Goal: Task Accomplishment & Management: Complete application form

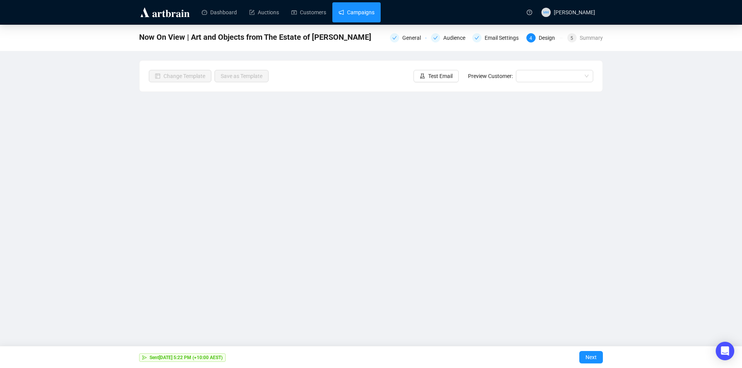
click at [356, 10] on link "Campaigns" at bounding box center [357, 12] width 36 height 20
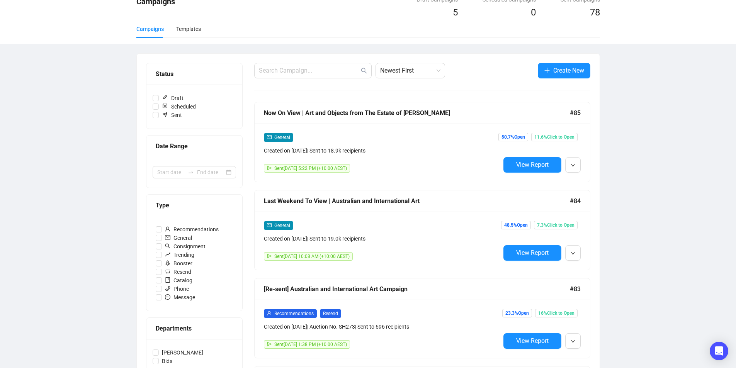
scroll to position [77, 0]
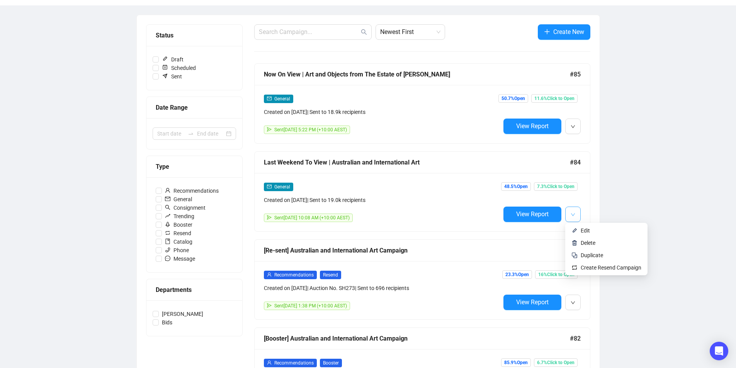
click at [572, 217] on span "button" at bounding box center [573, 215] width 5 height 10
click at [585, 252] on span "Duplicate" at bounding box center [592, 255] width 22 height 6
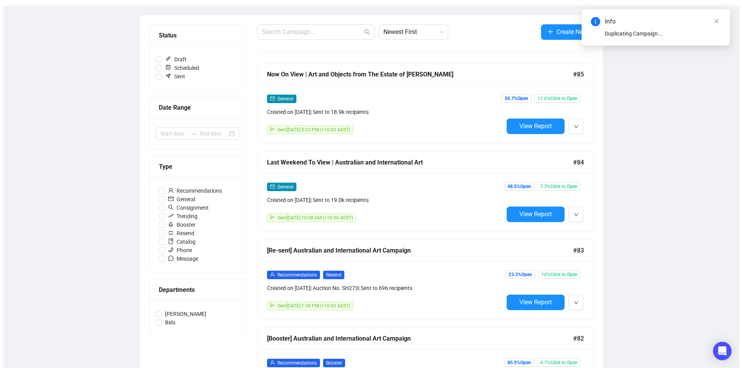
scroll to position [0, 0]
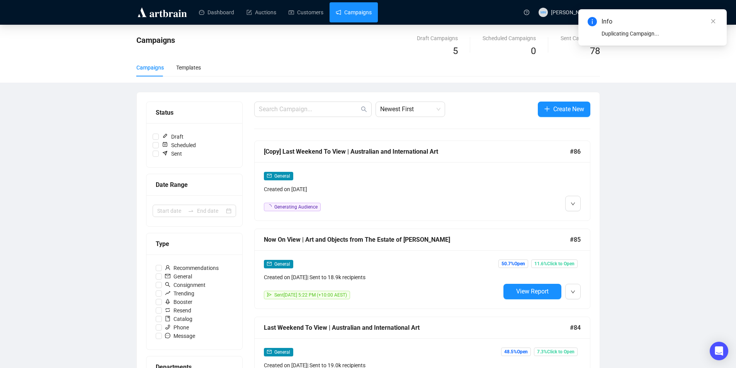
click at [485, 157] on div "[Copy] Last Weekend To View | Australian and International Art #86" at bounding box center [423, 152] width 336 height 22
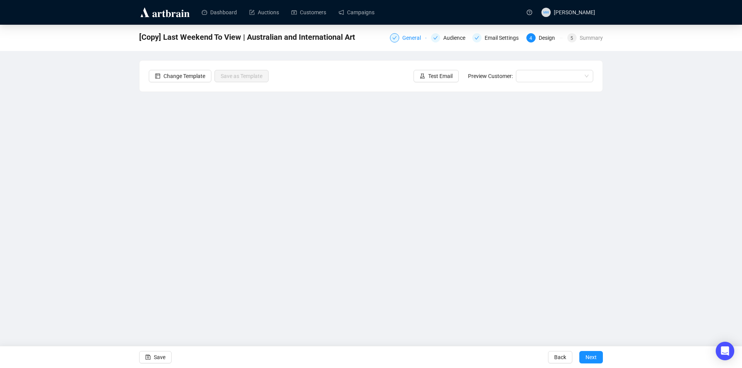
click at [419, 35] on div "General" at bounding box center [413, 37] width 23 height 9
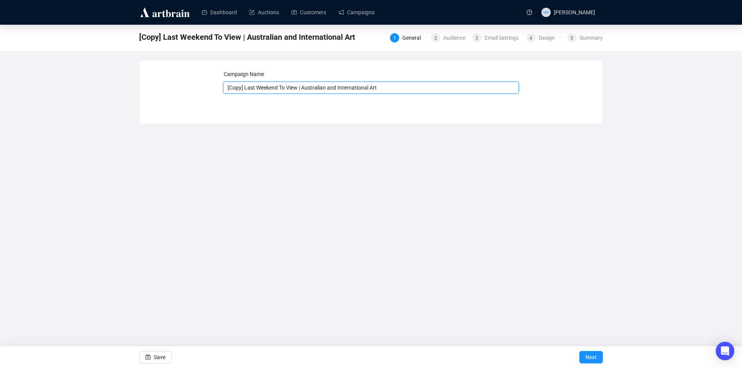
drag, startPoint x: 297, startPoint y: 87, endPoint x: 227, endPoint y: 86, distance: 69.2
click at [215, 89] on div "Campaign Name [Copy] Last Weekend To View | Australian and International Art Sa…" at bounding box center [371, 86] width 445 height 33
type input "Auction [DATE] Night | Australian and International Art"
click at [152, 355] on button "Save" at bounding box center [155, 357] width 32 height 12
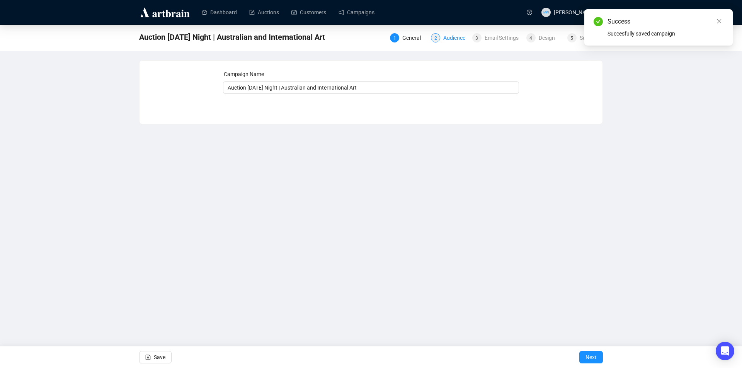
click at [452, 39] on div "Audience" at bounding box center [456, 37] width 27 height 9
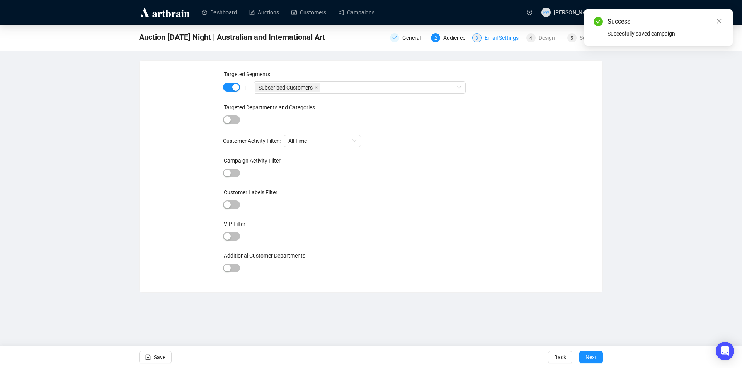
click at [498, 38] on div "Email Settings" at bounding box center [504, 37] width 39 height 9
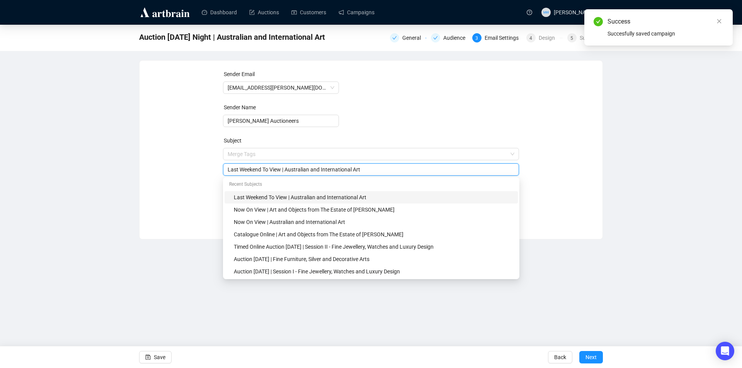
drag, startPoint x: 279, startPoint y: 154, endPoint x: 214, endPoint y: 168, distance: 66.8
click at [214, 168] on div "Sender Email [EMAIL_ADDRESS][PERSON_NAME][DOMAIN_NAME] Sender Name [PERSON_NAME…" at bounding box center [371, 144] width 445 height 148
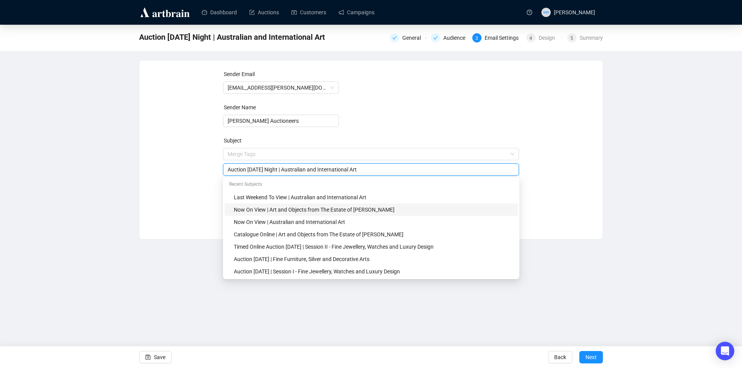
type input "Auction [DATE] Night | Australian and International Art"
click at [162, 256] on div "Dashboard Auctions Customers Campaigns MW [PERSON_NAME] Auction [DATE] Night | …" at bounding box center [371, 184] width 742 height 368
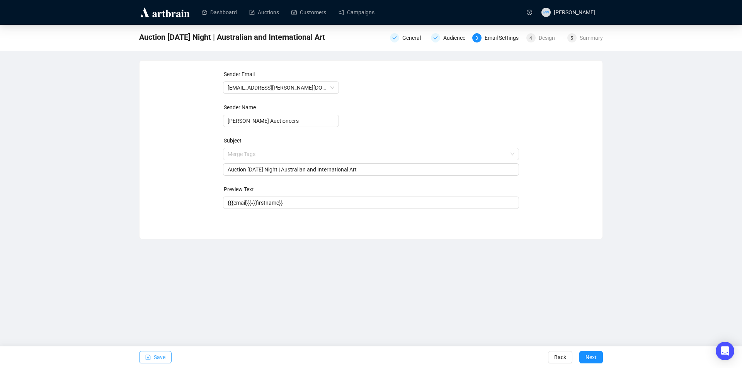
click at [158, 355] on span "Save" at bounding box center [160, 358] width 12 height 22
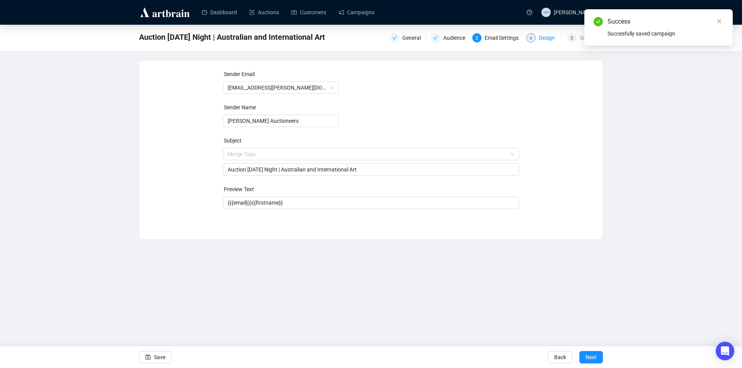
click at [554, 39] on div "Design" at bounding box center [549, 37] width 21 height 9
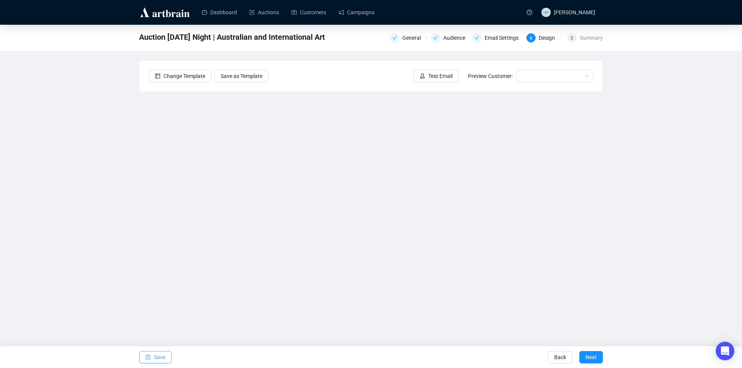
click at [160, 359] on span "Save" at bounding box center [160, 358] width 12 height 22
click at [148, 359] on icon "save" at bounding box center [147, 357] width 5 height 5
click at [158, 358] on span "Save" at bounding box center [160, 358] width 12 height 22
click at [162, 354] on span "Save" at bounding box center [160, 358] width 12 height 22
click at [158, 360] on span "Save" at bounding box center [160, 358] width 12 height 22
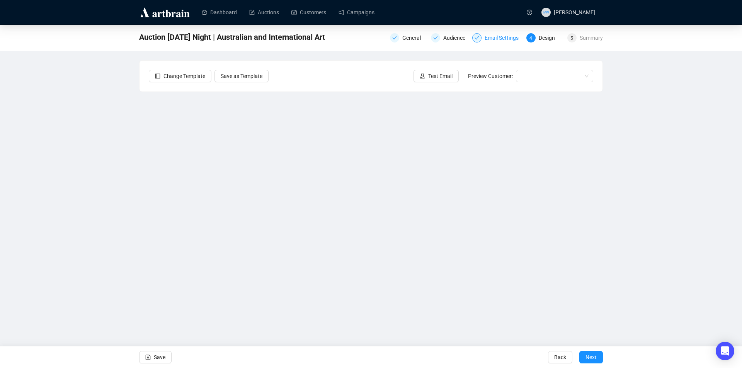
click at [503, 37] on div "Email Settings" at bounding box center [504, 37] width 39 height 9
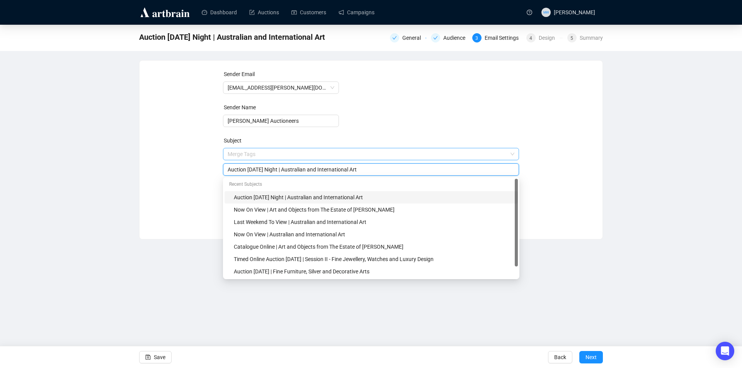
drag, startPoint x: 286, startPoint y: 155, endPoint x: 264, endPoint y: 160, distance: 22.5
click at [262, 159] on span "Merge Tags Auction [DATE] Night | Australian and International Art" at bounding box center [371, 162] width 297 height 22
type input "Auction Tonight | Australian and International Art"
click at [186, 211] on div "Sender Email [EMAIL_ADDRESS][PERSON_NAME][DOMAIN_NAME] Sender Name [PERSON_NAME…" at bounding box center [371, 144] width 445 height 148
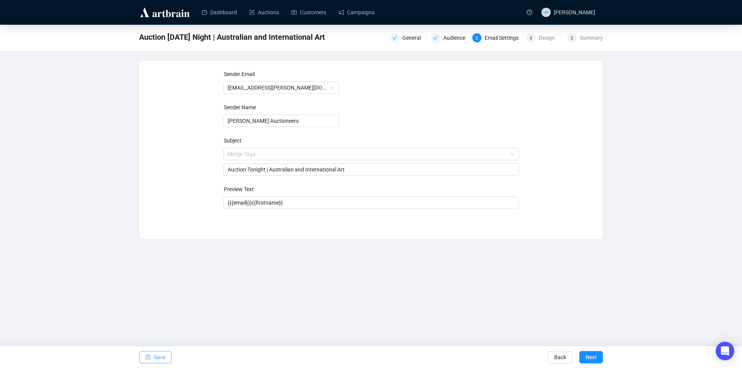
click at [157, 354] on span "Save" at bounding box center [160, 358] width 12 height 22
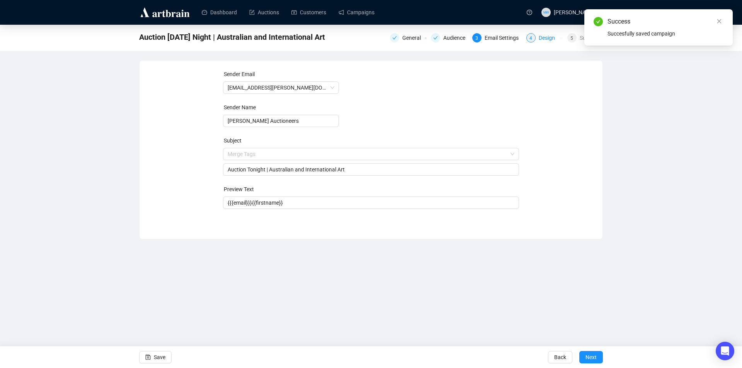
click at [541, 39] on div "Design" at bounding box center [549, 37] width 21 height 9
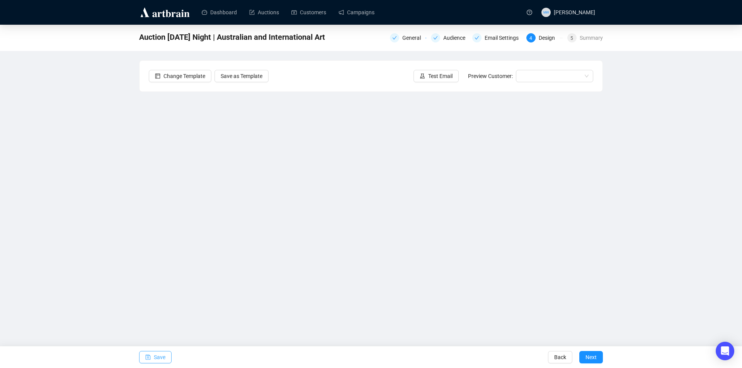
click at [157, 360] on span "Save" at bounding box center [160, 358] width 12 height 22
click at [159, 357] on span "Save" at bounding box center [160, 358] width 12 height 22
click at [153, 357] on button "Save" at bounding box center [155, 357] width 32 height 12
click at [161, 356] on span "Save" at bounding box center [160, 358] width 12 height 22
click at [154, 352] on span "Save" at bounding box center [160, 358] width 12 height 22
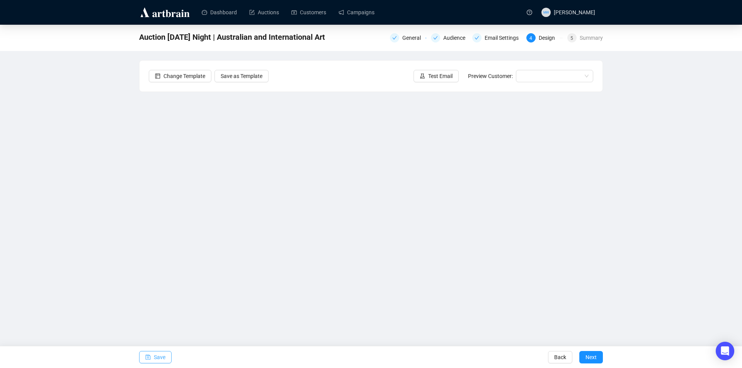
click at [156, 357] on span "Save" at bounding box center [160, 358] width 12 height 22
click at [152, 357] on button "Save" at bounding box center [155, 357] width 32 height 12
click at [161, 361] on span "Save" at bounding box center [160, 358] width 12 height 22
click at [163, 353] on span "Save" at bounding box center [160, 358] width 12 height 22
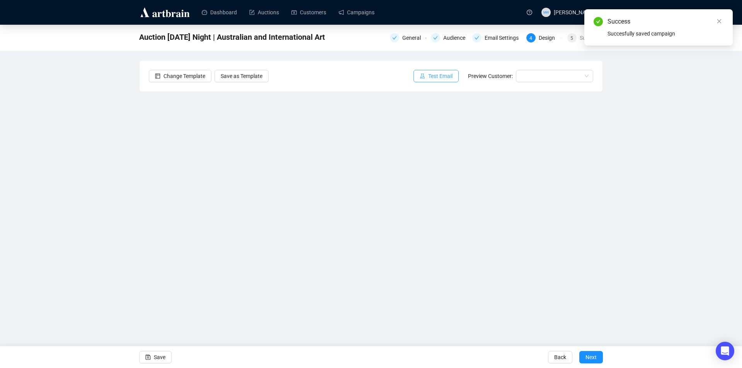
click at [436, 78] on span "Test Email" at bounding box center [440, 76] width 24 height 9
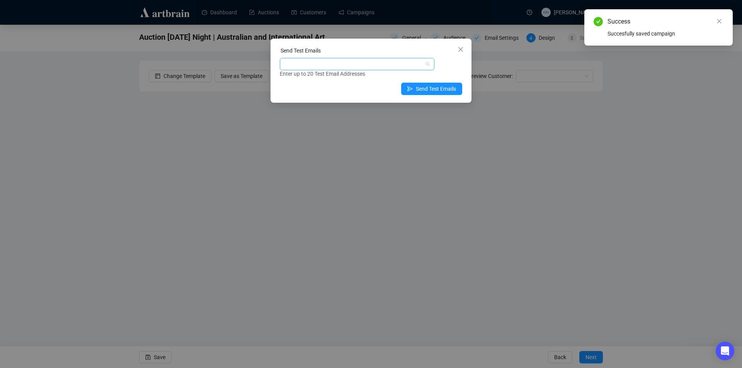
click at [327, 62] on div at bounding box center [352, 64] width 143 height 11
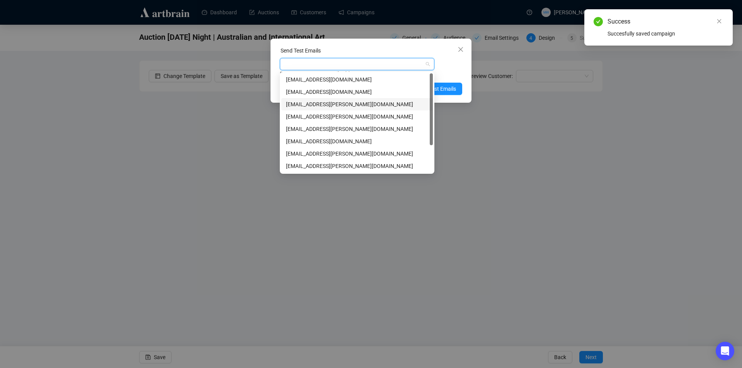
click at [319, 108] on div "[EMAIL_ADDRESS][PERSON_NAME][DOMAIN_NAME]" at bounding box center [357, 104] width 142 height 9
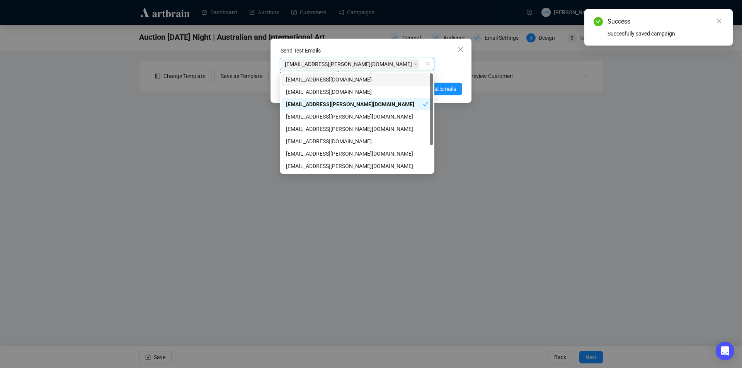
click at [462, 71] on div "Enter up to 20 Test Email Addresses" at bounding box center [371, 74] width 182 height 9
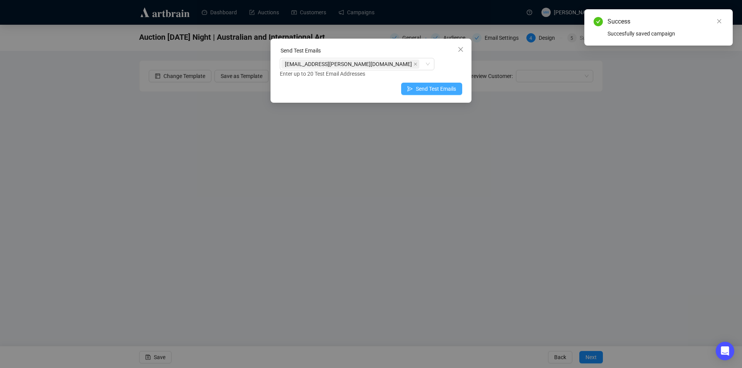
click at [442, 89] on span "Send Test Emails" at bounding box center [436, 89] width 40 height 9
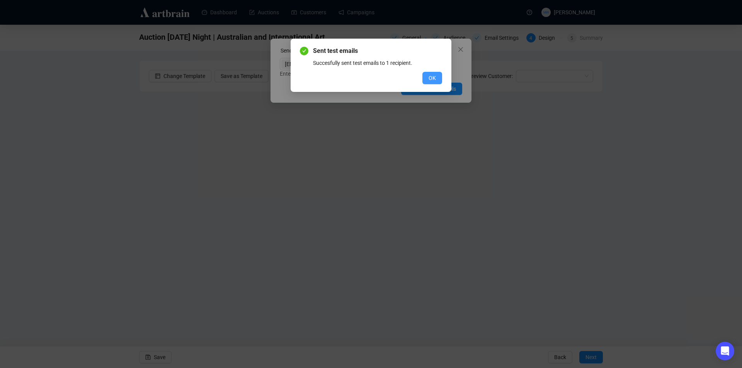
click at [432, 75] on span "OK" at bounding box center [432, 78] width 7 height 9
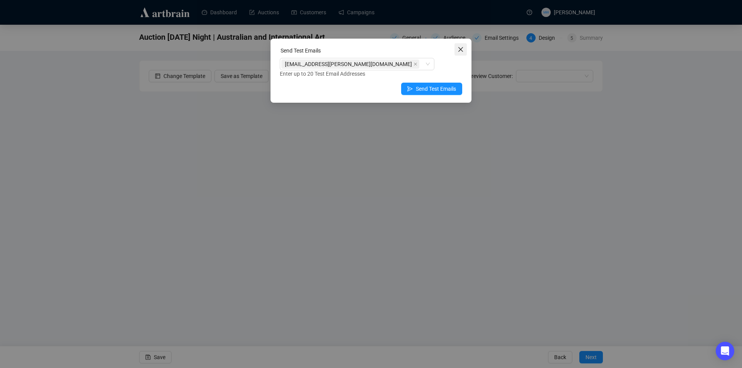
click at [462, 49] on icon "close" at bounding box center [461, 49] width 6 height 6
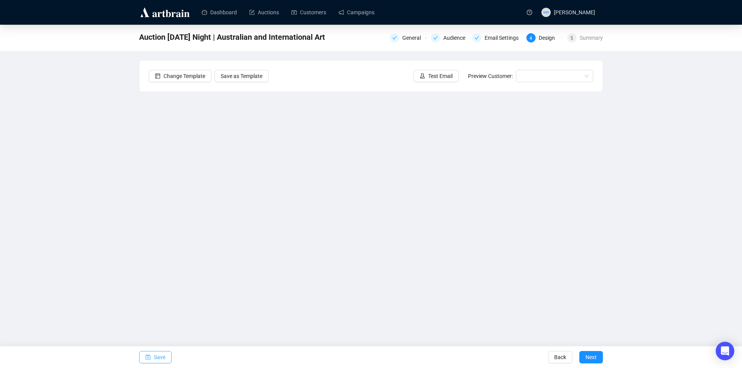
click at [164, 357] on span "Save" at bounding box center [160, 358] width 12 height 22
click at [159, 359] on span "Save" at bounding box center [160, 358] width 12 height 22
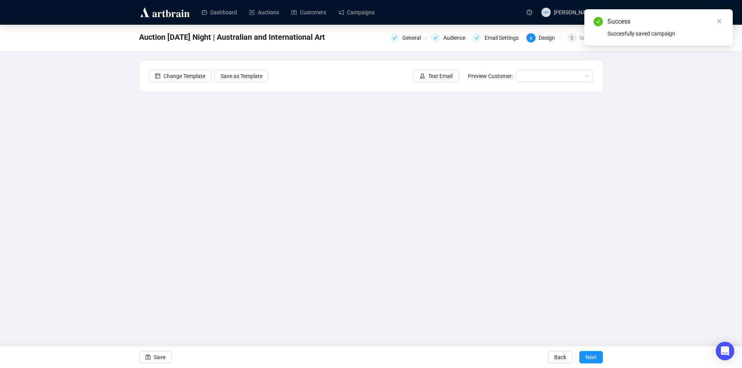
click at [395, 73] on div "Change Template Save as Template Test Email Preview Customer:" at bounding box center [371, 76] width 463 height 31
click at [447, 73] on span "Test Email" at bounding box center [440, 76] width 24 height 9
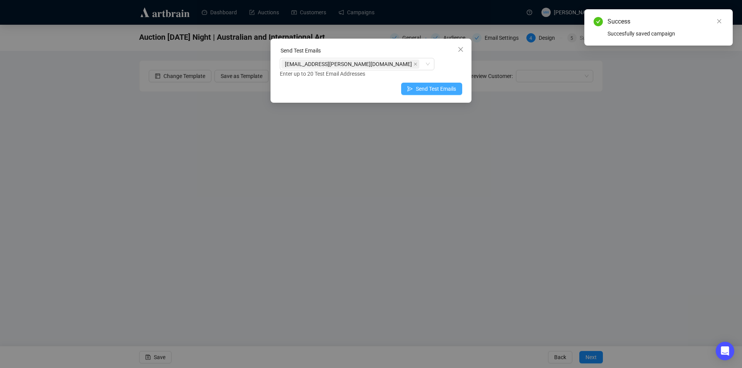
click at [441, 87] on span "Send Test Emails" at bounding box center [436, 89] width 40 height 9
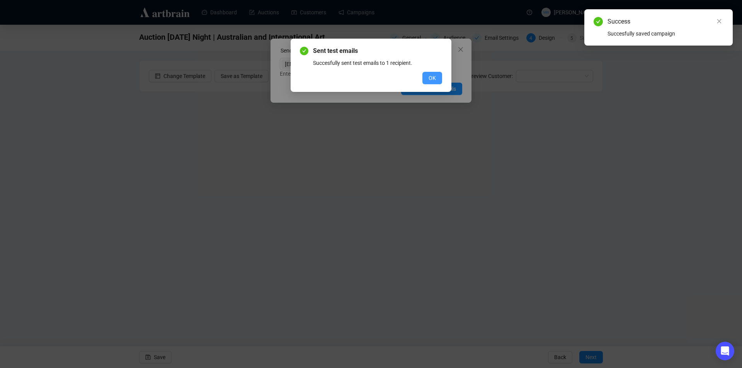
click at [430, 76] on span "OK" at bounding box center [432, 78] width 7 height 9
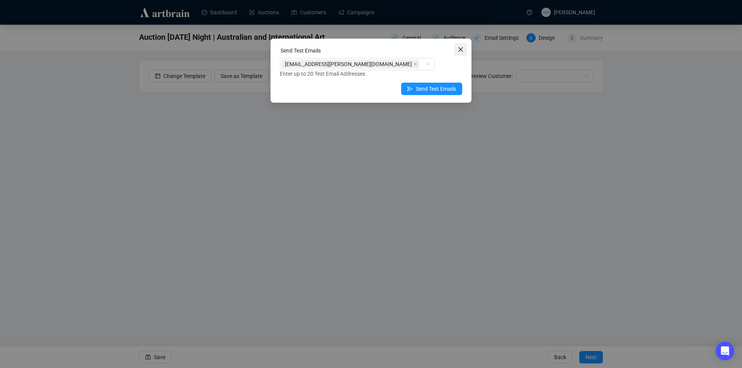
click at [461, 52] on icon "close" at bounding box center [461, 49] width 6 height 6
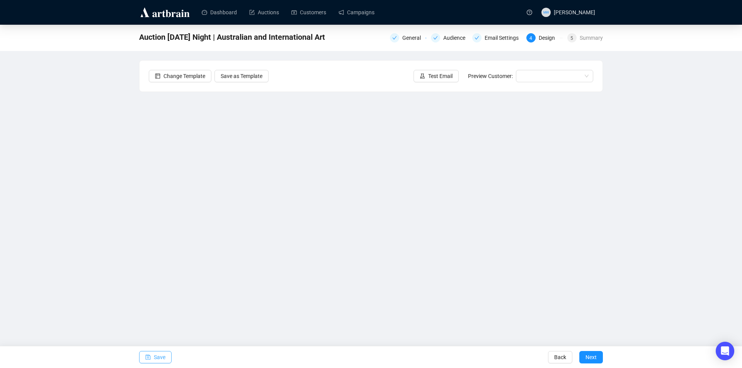
click at [165, 357] on span "Save" at bounding box center [160, 358] width 12 height 22
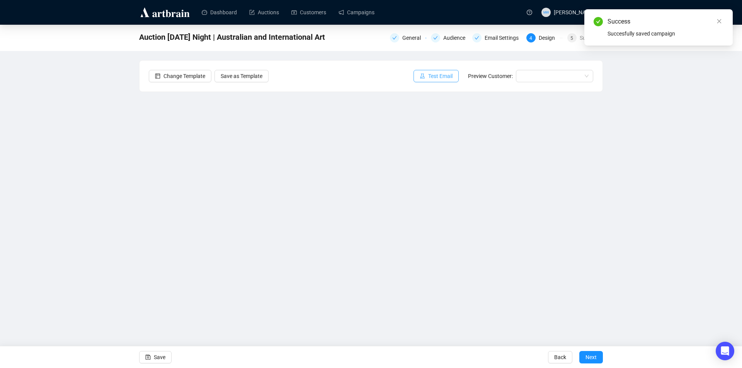
click at [445, 75] on span "Test Email" at bounding box center [440, 76] width 24 height 9
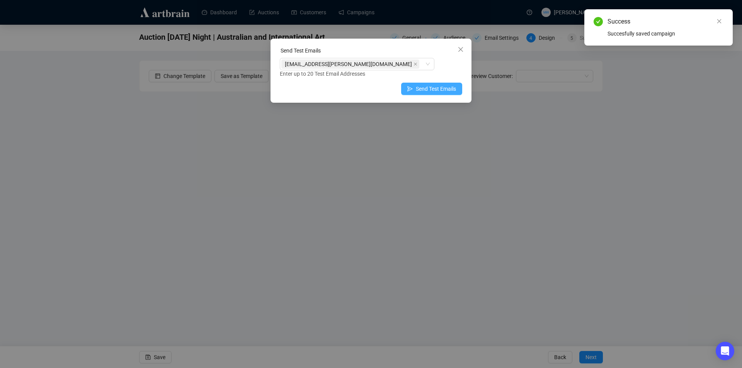
click at [428, 90] on span "Send Test Emails" at bounding box center [436, 89] width 40 height 9
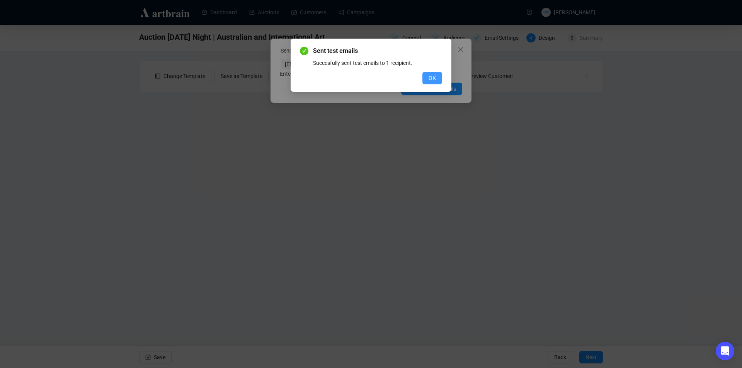
click at [429, 78] on span "OK" at bounding box center [432, 78] width 7 height 9
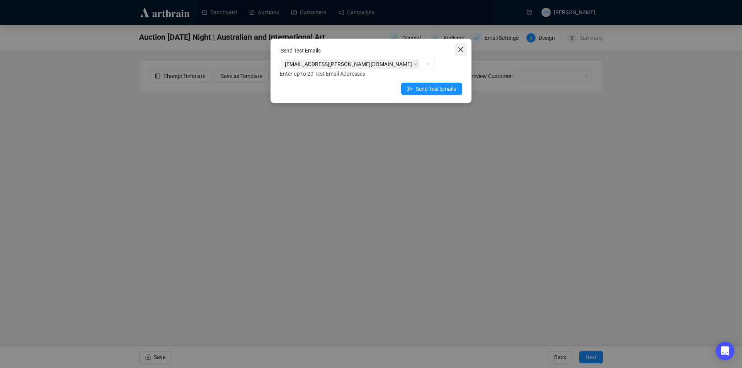
click at [462, 45] on button "Close" at bounding box center [461, 49] width 12 height 12
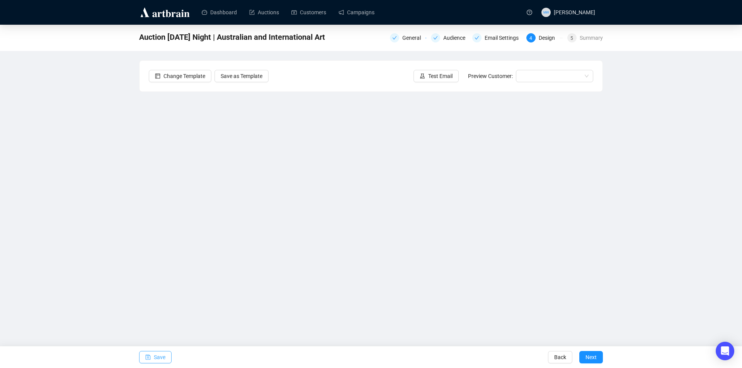
click at [158, 358] on span "Save" at bounding box center [160, 358] width 12 height 22
